Goal: Navigation & Orientation: Understand site structure

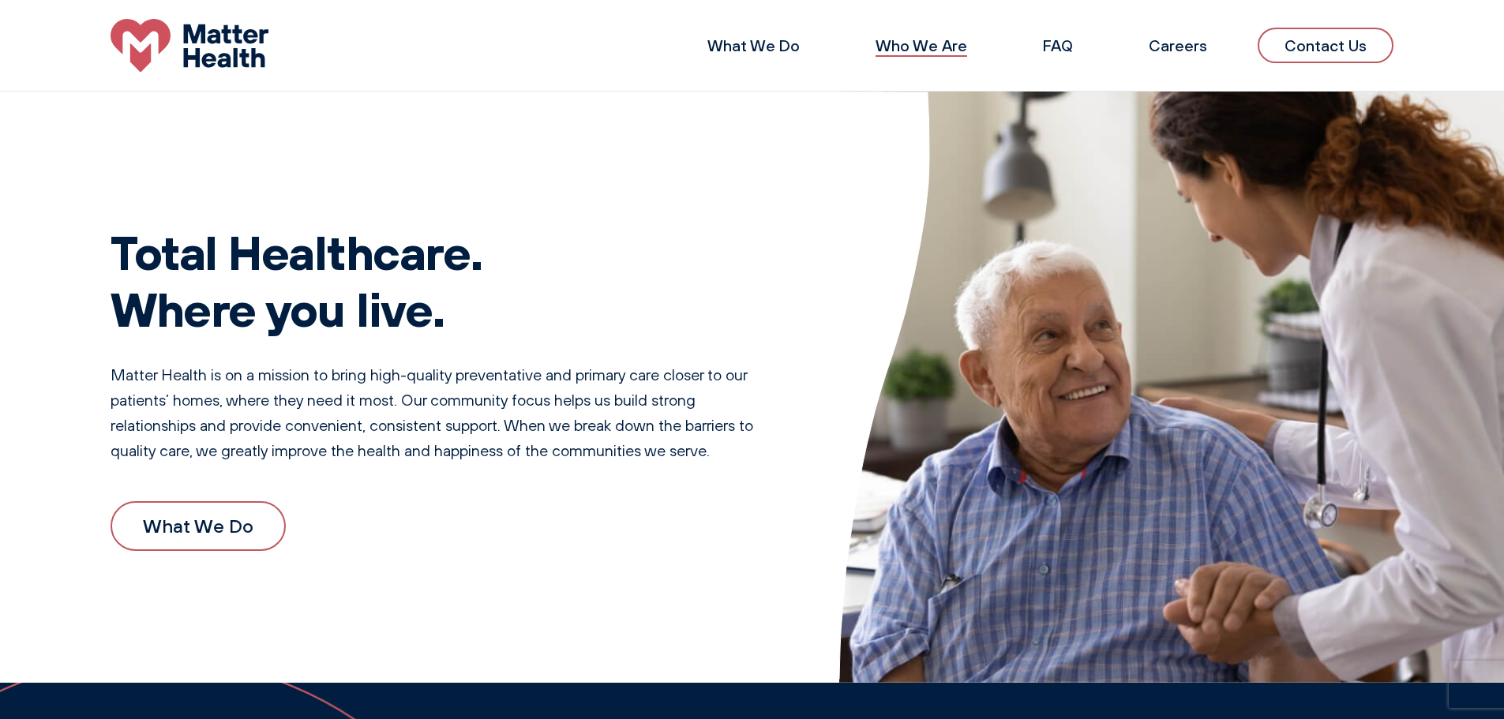
click at [898, 41] on link "Who We Are" at bounding box center [922, 46] width 92 height 20
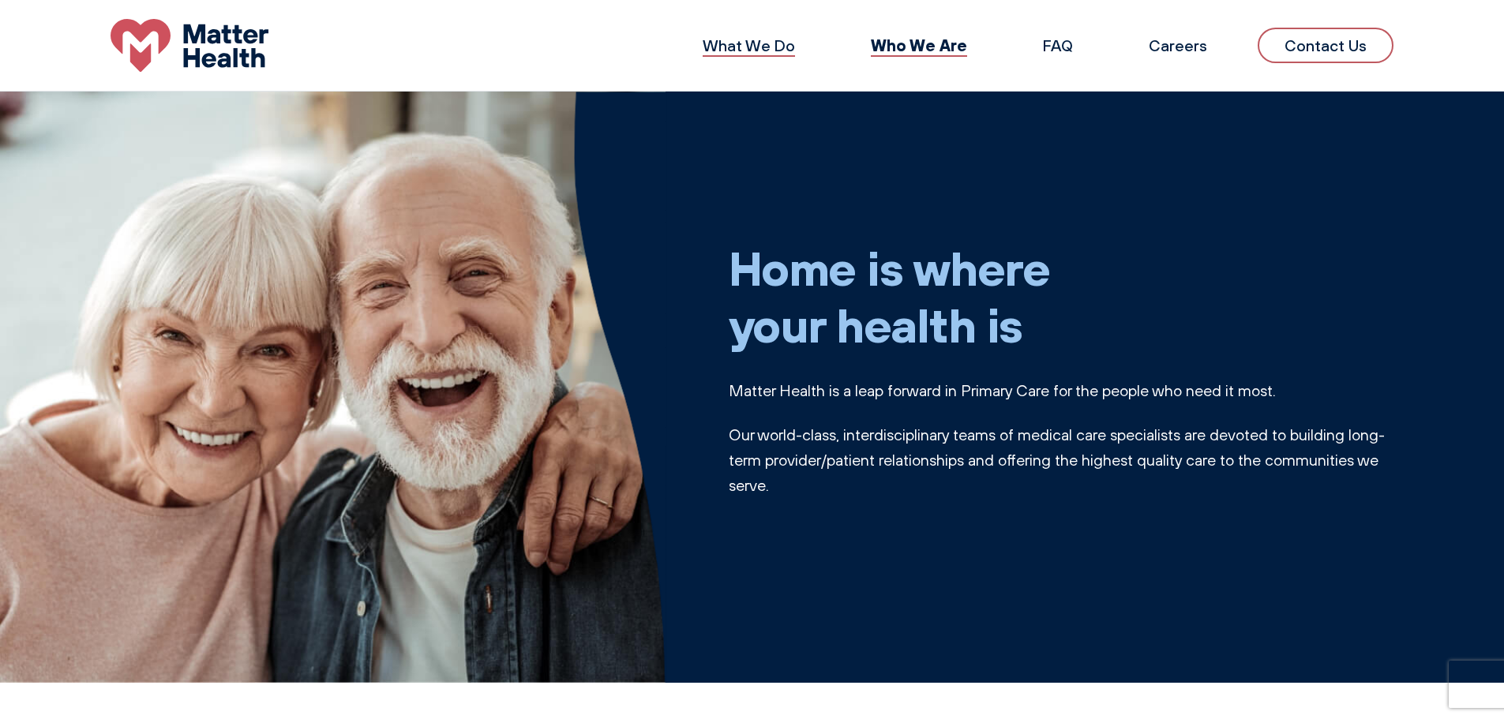
click at [771, 51] on link "What We Do" at bounding box center [749, 46] width 92 height 20
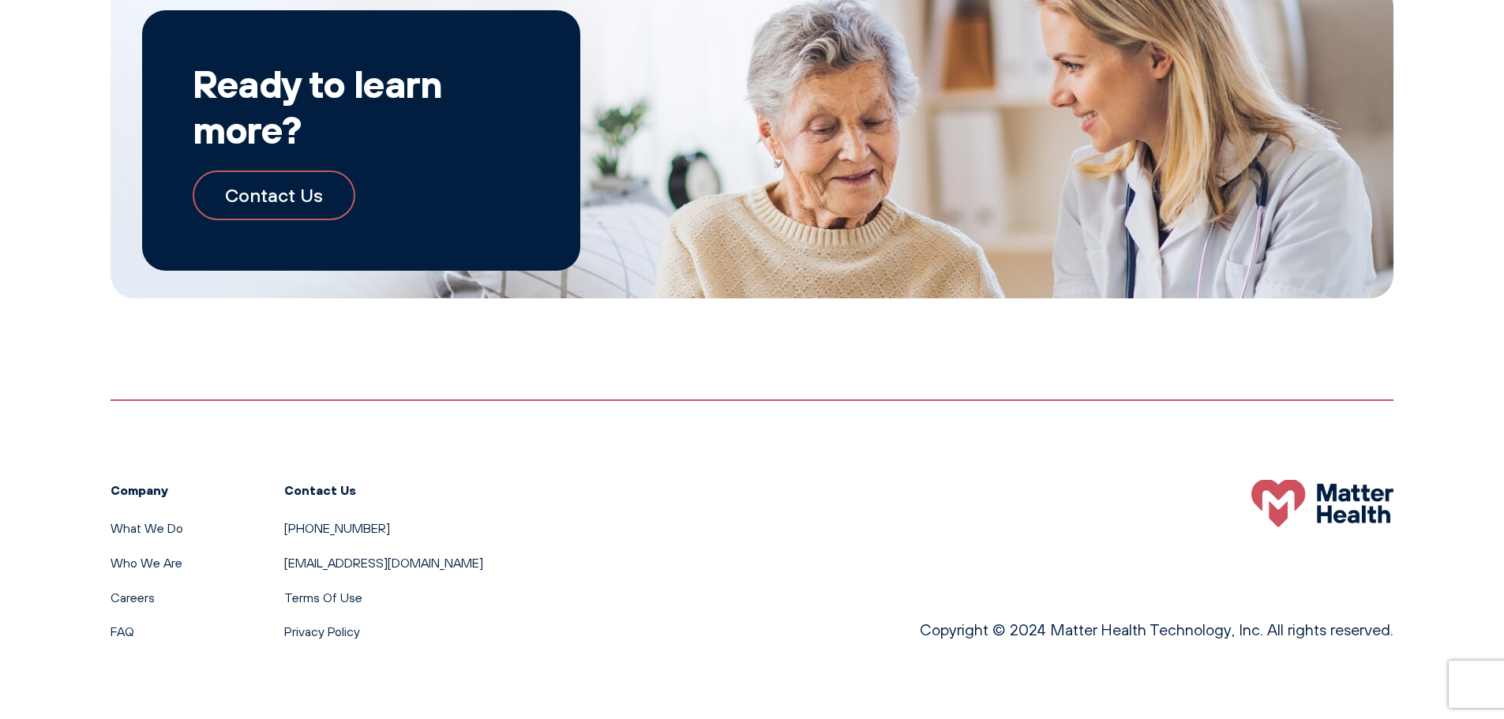
scroll to position [1740, 0]
